Goal: Information Seeking & Learning: Learn about a topic

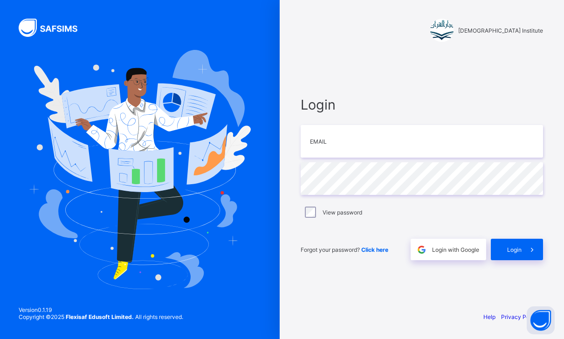
scroll to position [71, 0]
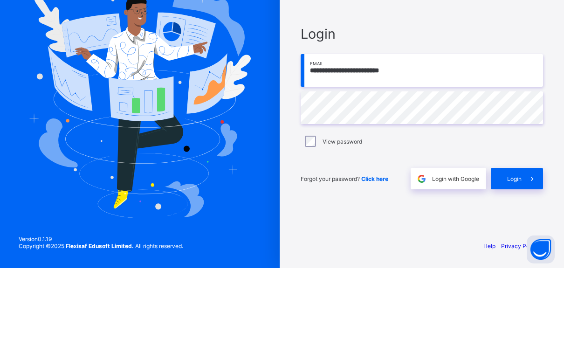
type input "**********"
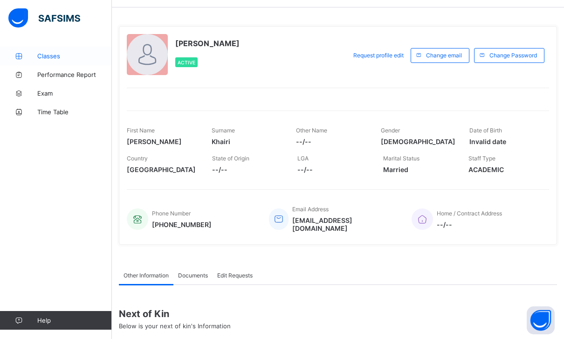
click at [47, 54] on span "Classes" at bounding box center [74, 55] width 75 height 7
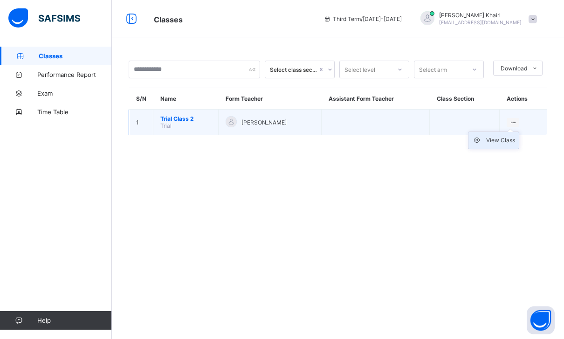
click at [510, 136] on div "View Class" at bounding box center [500, 140] width 29 height 9
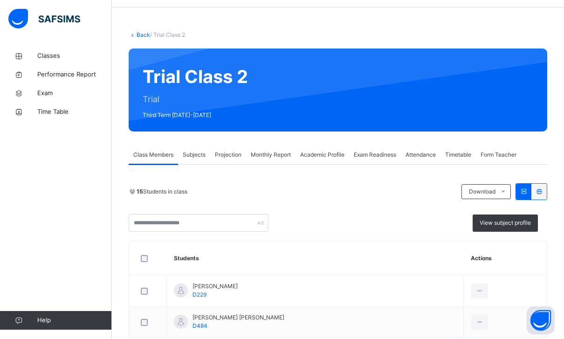
click at [235, 157] on span "Projection" at bounding box center [228, 154] width 27 height 8
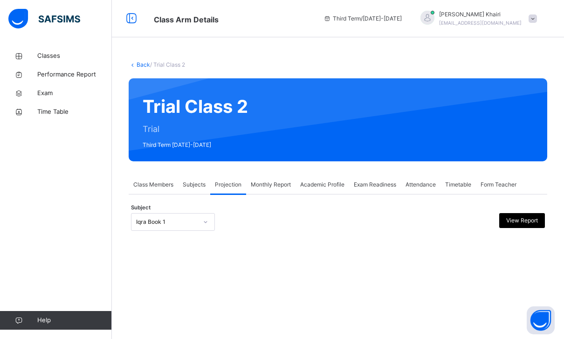
click at [184, 175] on div "Subjects" at bounding box center [194, 184] width 32 height 19
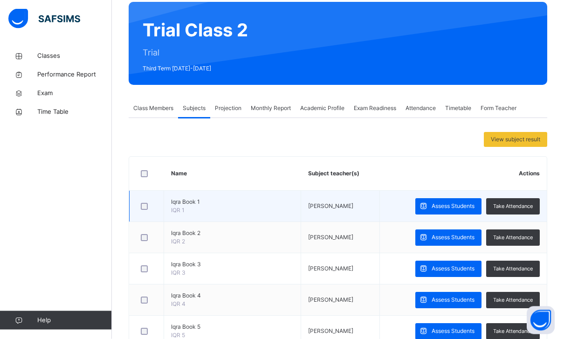
scroll to position [86, 0]
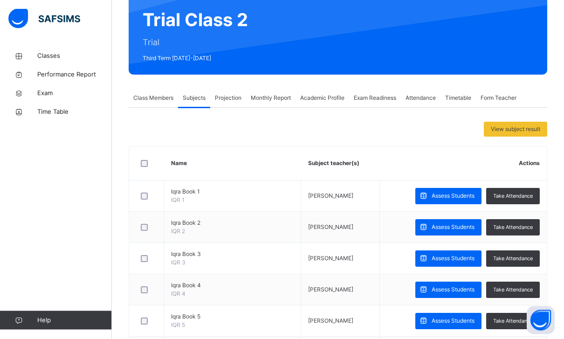
click at [148, 99] on span "Class Members" at bounding box center [153, 98] width 40 height 8
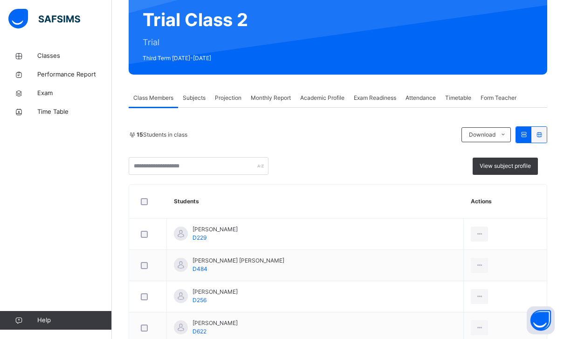
click at [0, 0] on html "Class Arm Details Third Term / [DATE]-[DATE] Hafiz [PERSON_NAME] [EMAIL_ADDRESS…" at bounding box center [282, 325] width 564 height 824
click at [231, 101] on span "Projection" at bounding box center [228, 98] width 27 height 8
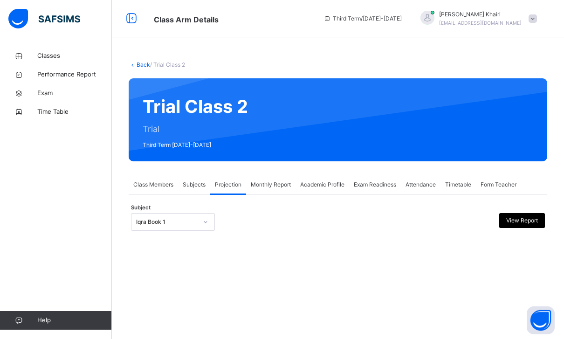
scroll to position [0, 0]
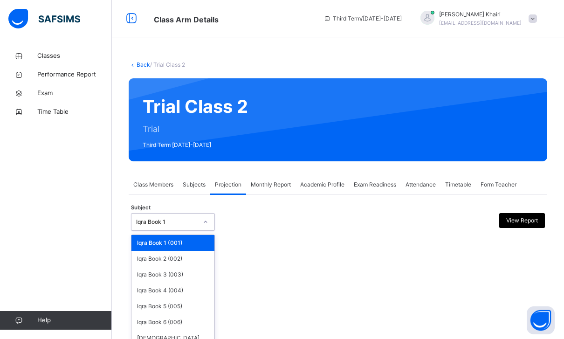
click at [204, 216] on div at bounding box center [205, 221] width 16 height 15
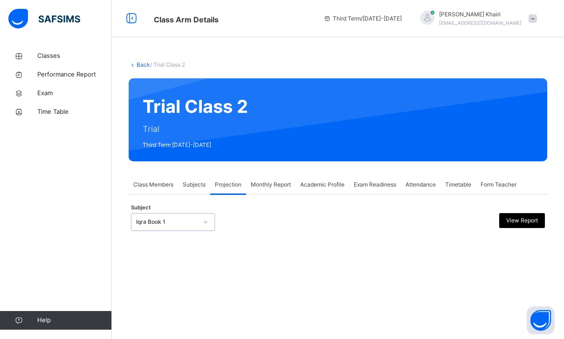
click at [204, 216] on div at bounding box center [205, 221] width 16 height 15
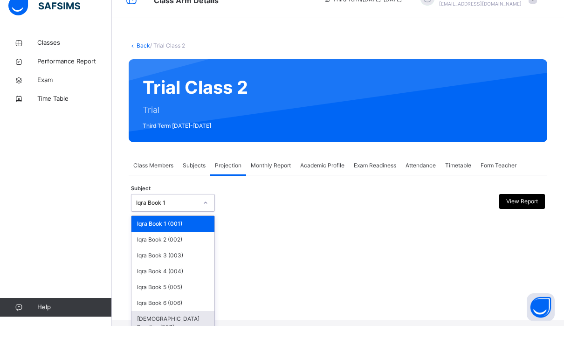
scroll to position [30, 0]
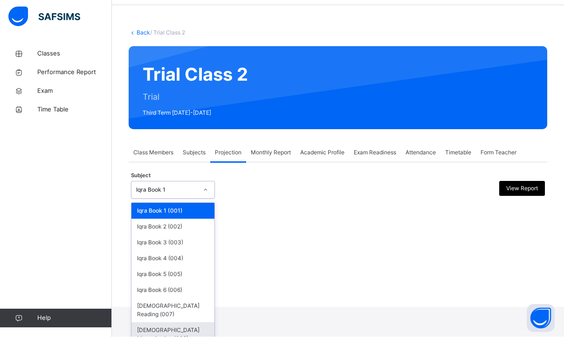
click at [195, 324] on div "[DEMOGRAPHIC_DATA] Memorisation (008)" at bounding box center [172, 336] width 83 height 24
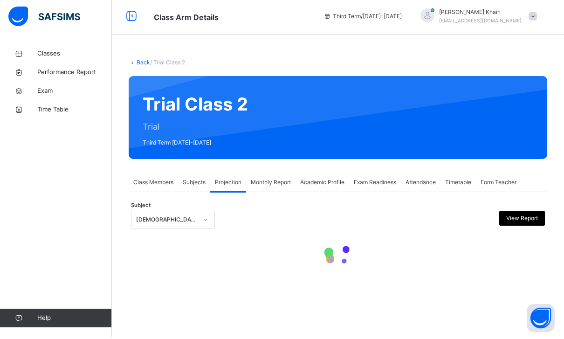
scroll to position [0, 0]
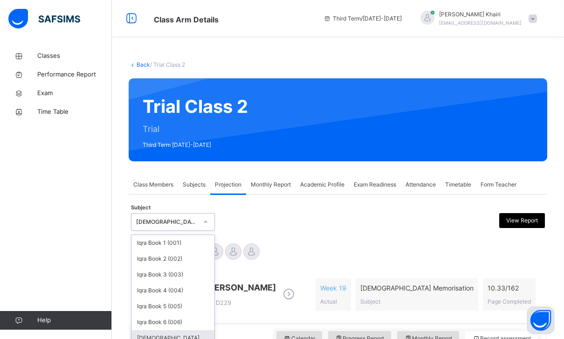
click at [157, 336] on div "[DEMOGRAPHIC_DATA] Reading (007)" at bounding box center [172, 342] width 83 height 24
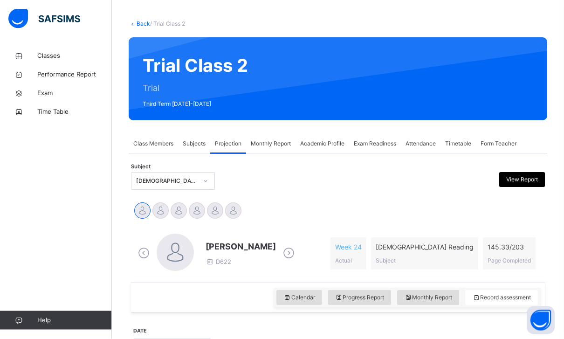
scroll to position [43, 0]
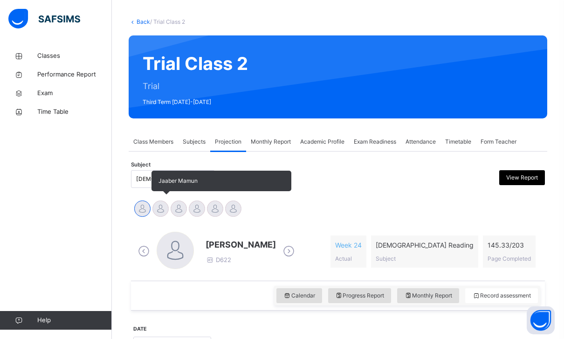
click at [165, 212] on div at bounding box center [160, 208] width 16 height 16
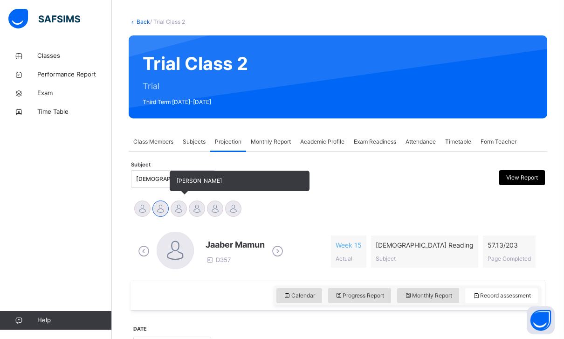
click at [183, 206] on div at bounding box center [178, 208] width 16 height 16
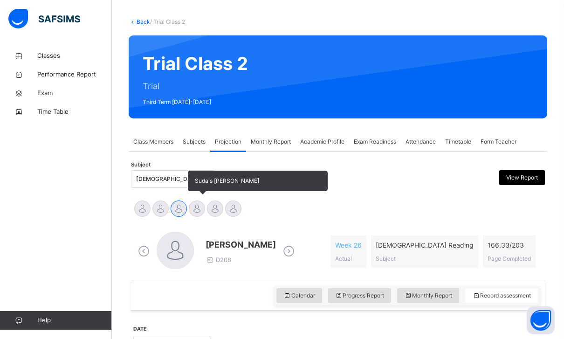
click at [197, 204] on div at bounding box center [197, 208] width 16 height 16
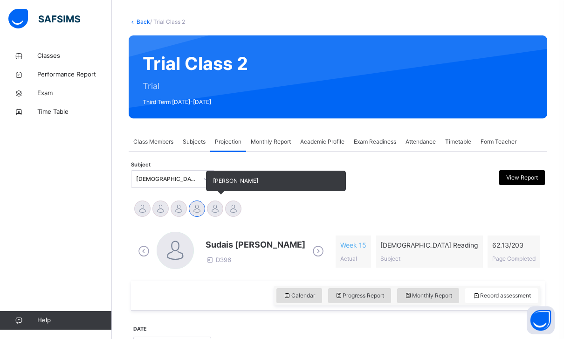
click at [210, 205] on div at bounding box center [215, 208] width 16 height 16
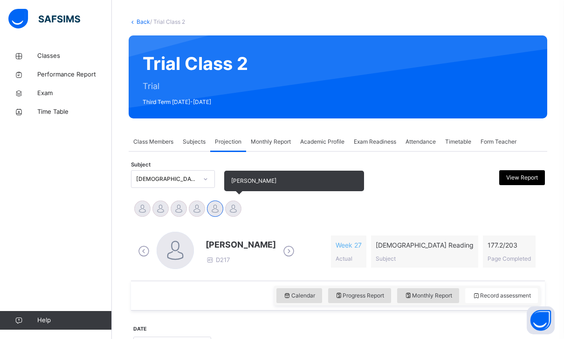
click at [238, 209] on div at bounding box center [233, 208] width 16 height 16
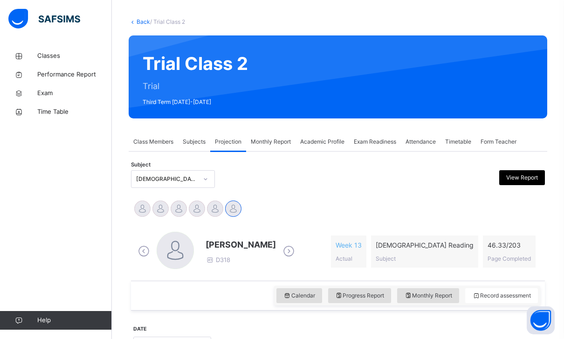
click at [152, 169] on div "Subject [DEMOGRAPHIC_DATA] Reading (007) View Report" at bounding box center [338, 178] width 414 height 27
click at [2, 176] on div "Classes Performance Report Exam Time Table Help" at bounding box center [56, 187] width 112 height 301
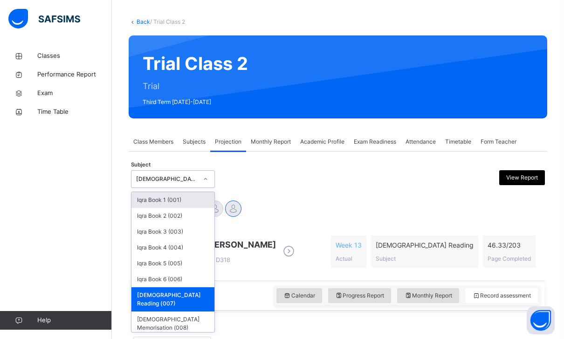
scroll to position [42, 0]
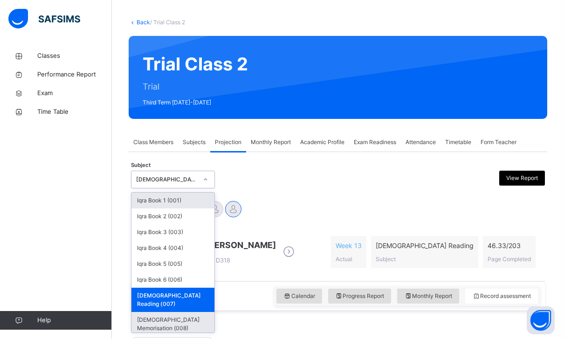
click at [158, 312] on div "[DEMOGRAPHIC_DATA] Memorisation (008)" at bounding box center [172, 324] width 83 height 24
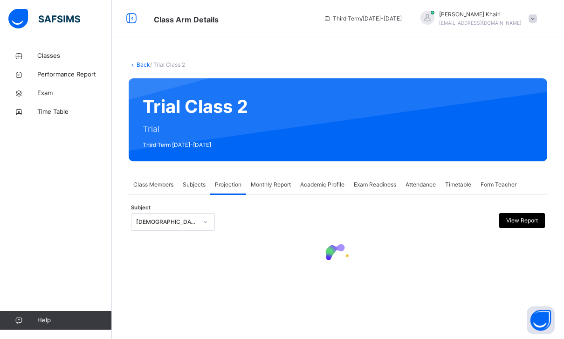
scroll to position [0, 0]
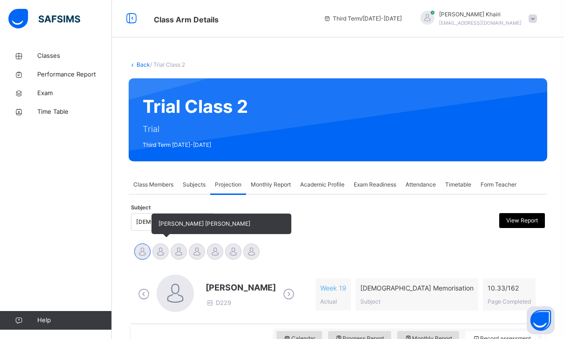
click at [157, 249] on div at bounding box center [160, 251] width 16 height 16
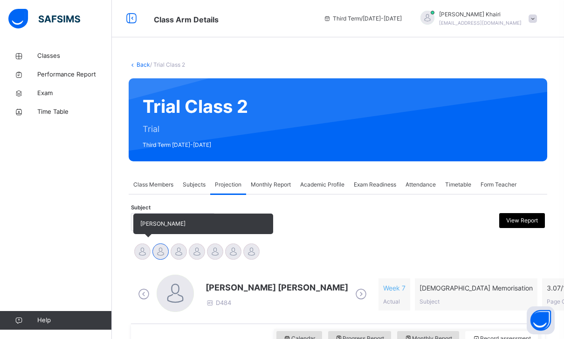
click at [144, 252] on div at bounding box center [142, 251] width 16 height 16
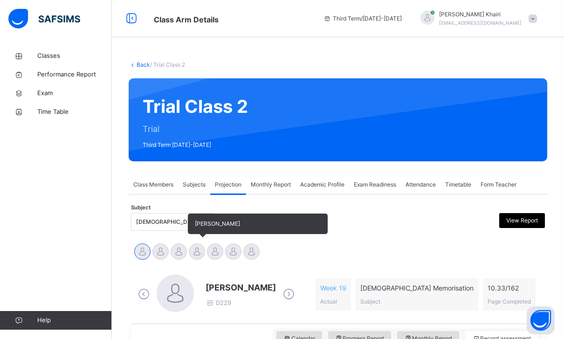
click at [202, 254] on div at bounding box center [197, 251] width 16 height 16
click at [222, 252] on div at bounding box center [215, 251] width 16 height 16
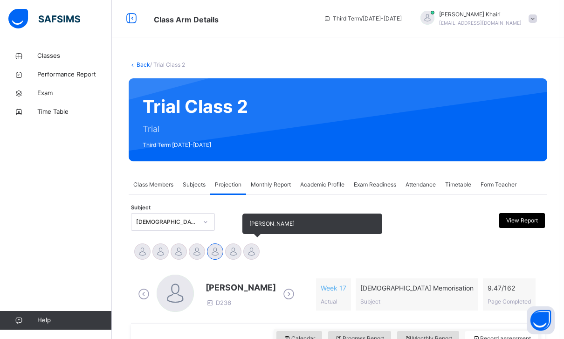
click at [248, 254] on div at bounding box center [251, 251] width 16 height 16
click at [235, 254] on div at bounding box center [233, 251] width 16 height 16
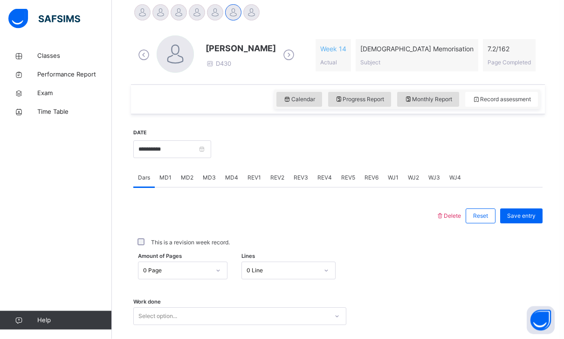
scroll to position [239, 0]
click at [451, 181] on span "WJ4" at bounding box center [455, 177] width 12 height 8
